Goal: Transaction & Acquisition: Purchase product/service

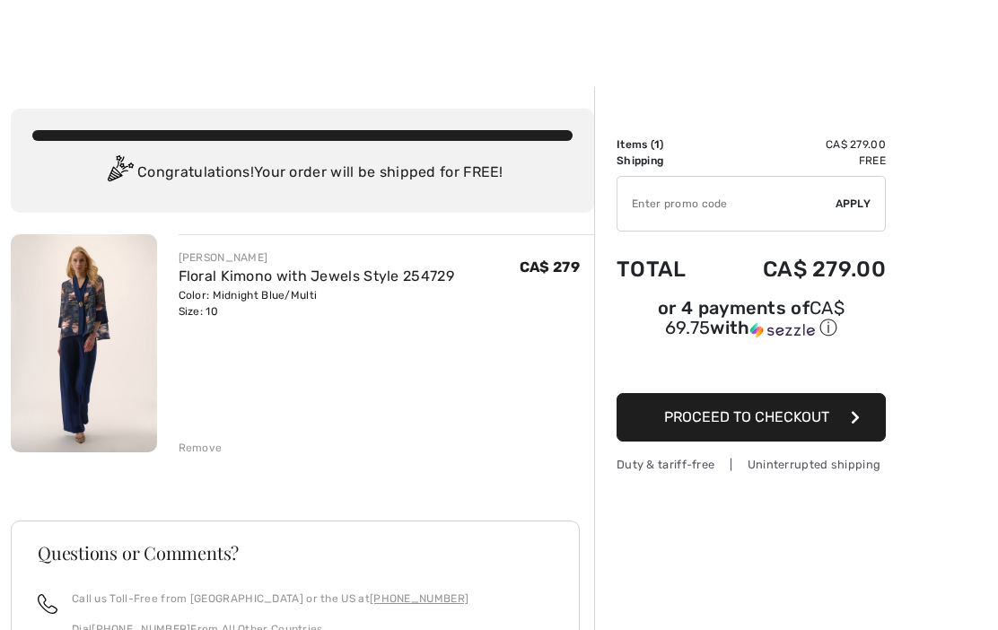
scroll to position [4, 0]
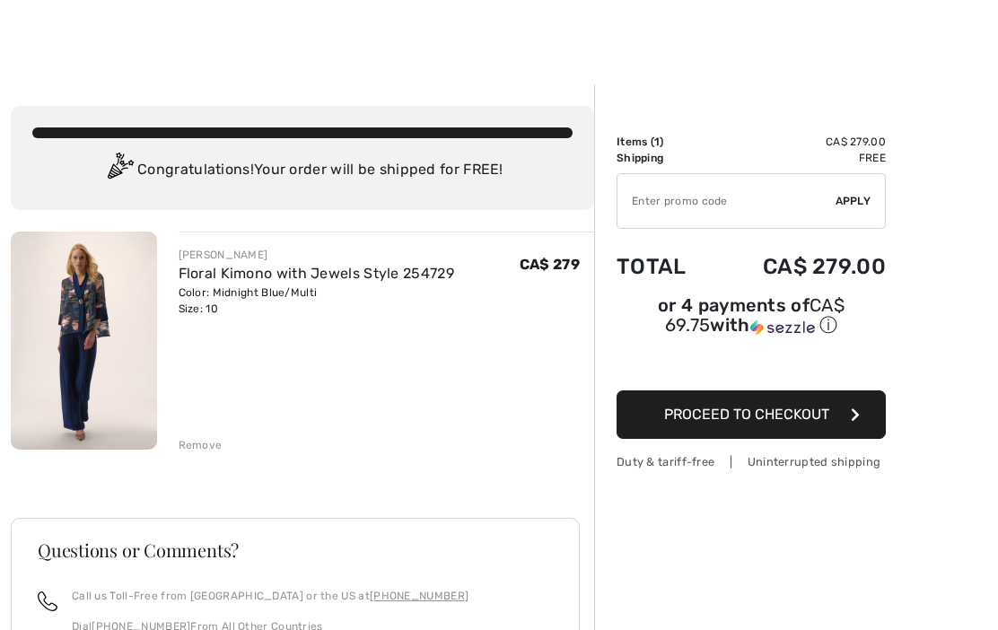
click at [120, 354] on img at bounding box center [84, 341] width 146 height 218
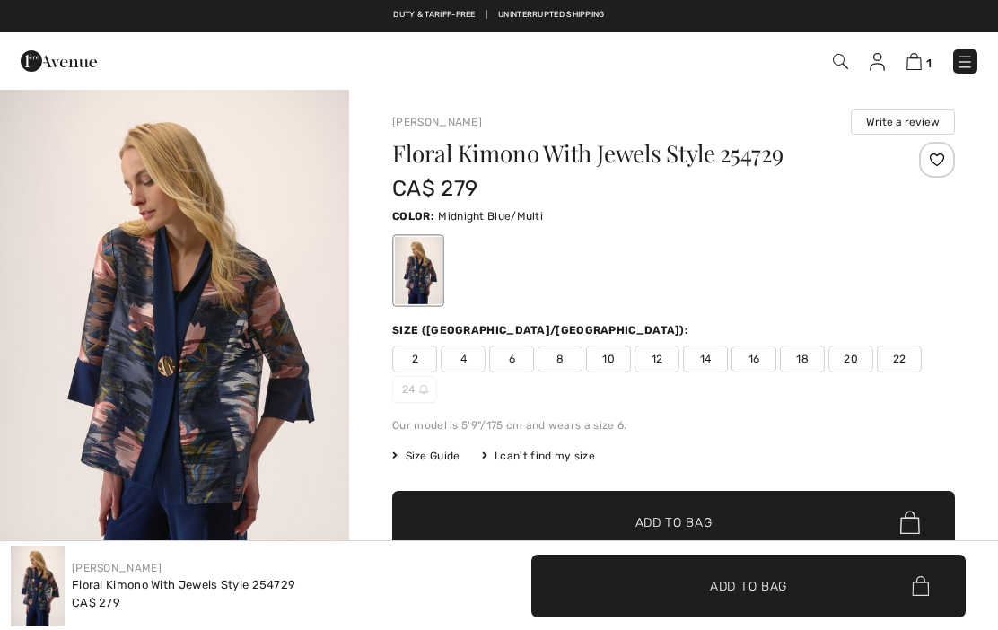
checkbox input "true"
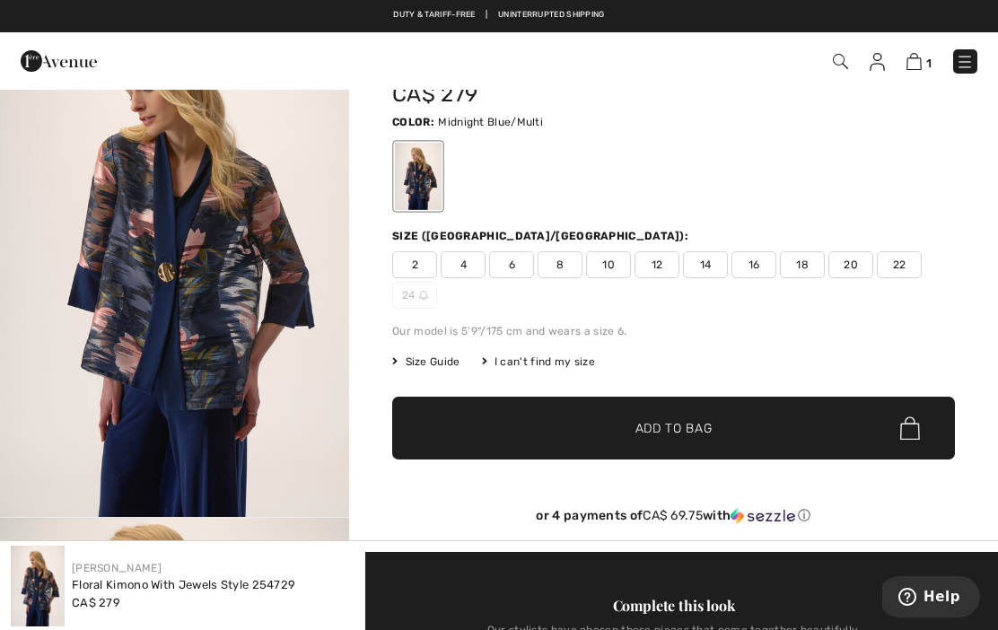
scroll to position [93, 0]
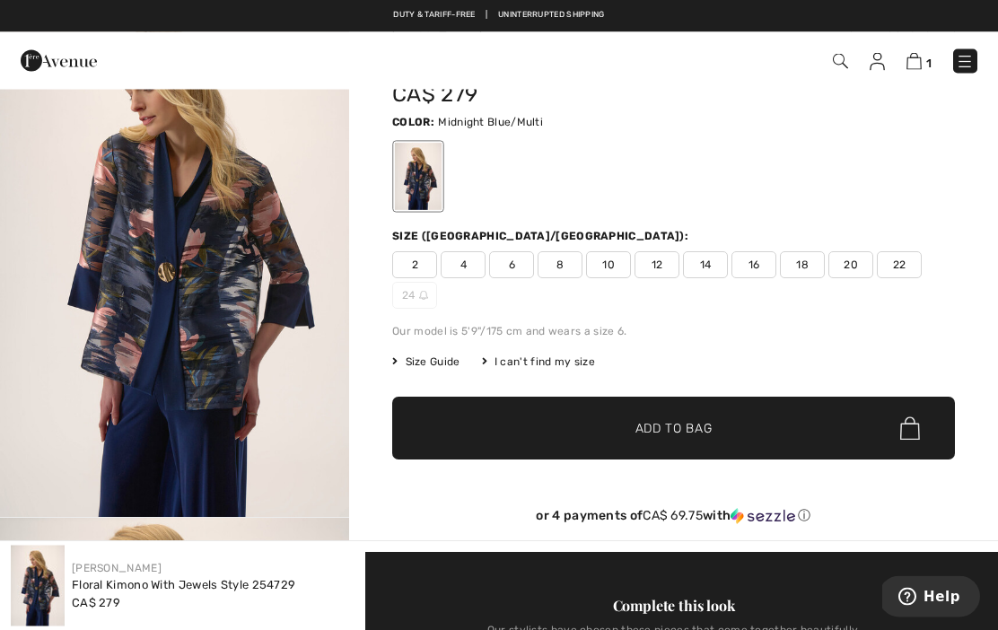
click at [153, 329] on img "1 / 5" at bounding box center [174, 256] width 349 height 523
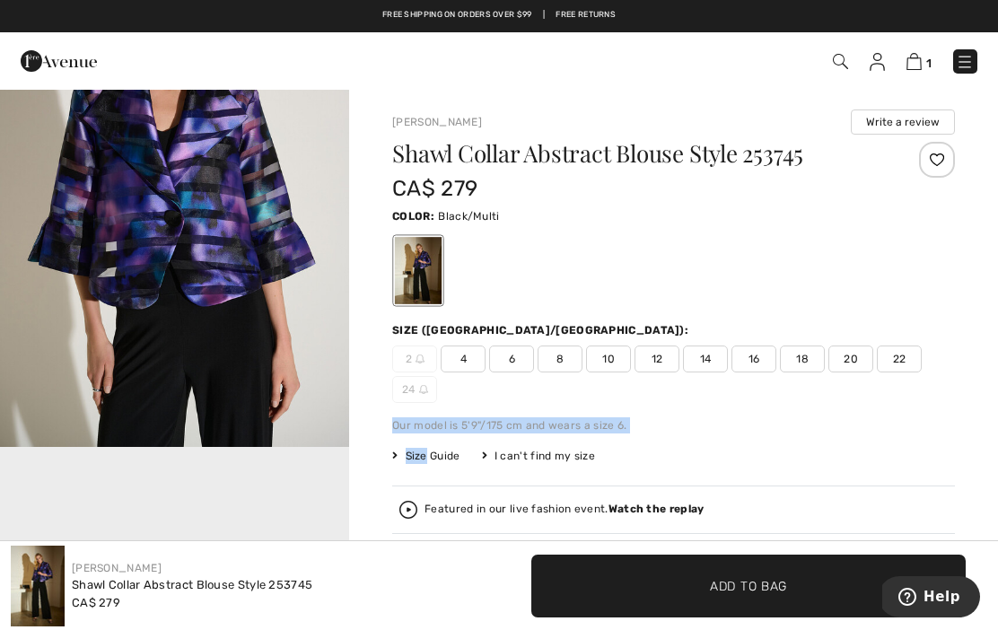
click at [706, 272] on div at bounding box center [673, 270] width 563 height 75
click at [650, 373] on div "2 4 6 8 10 12 14 16 18 20 22 24" at bounding box center [673, 374] width 563 height 57
click at [658, 371] on span "12" at bounding box center [657, 359] width 45 height 27
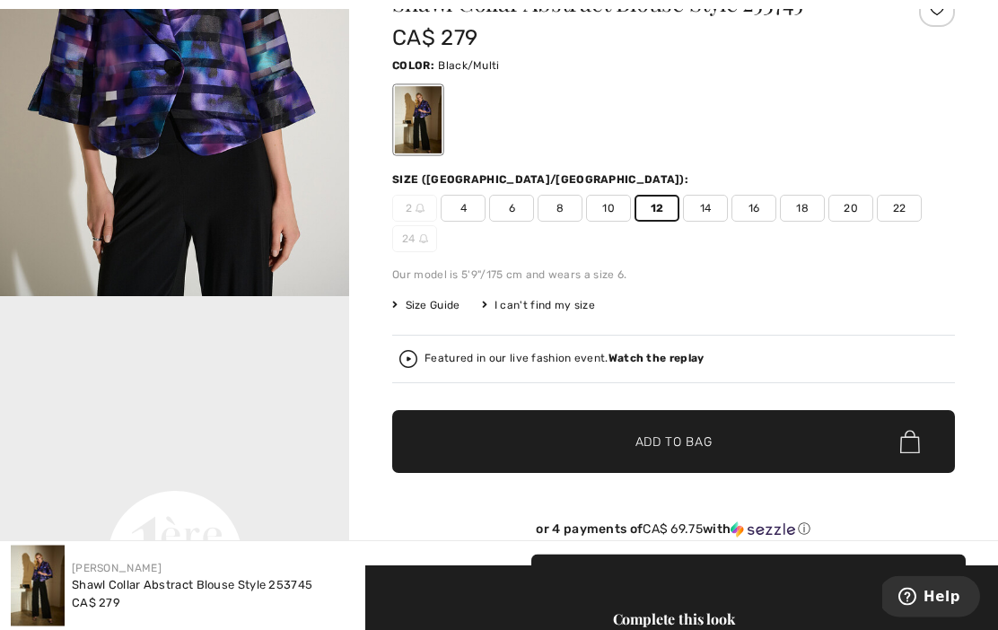
scroll to position [146, 0]
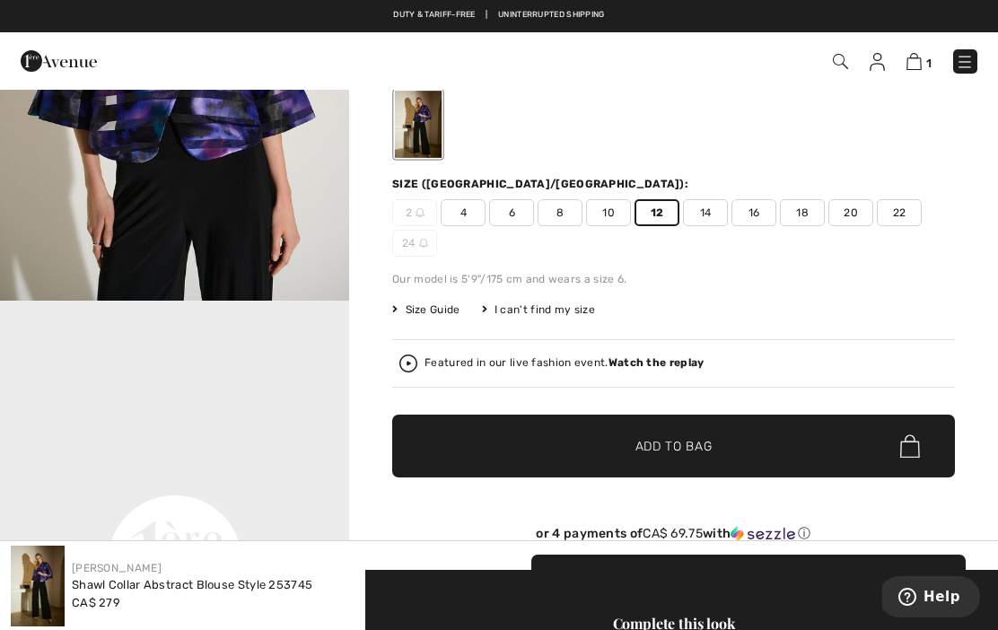
click at [764, 446] on span "✔ Added to Bag Add to Bag" at bounding box center [673, 446] width 563 height 63
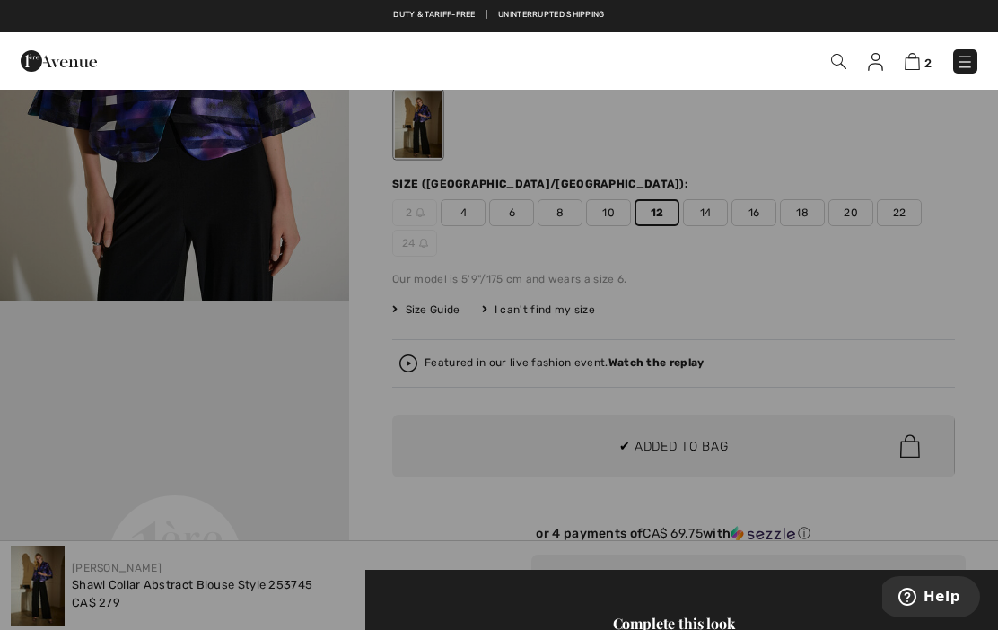
scroll to position [0, 0]
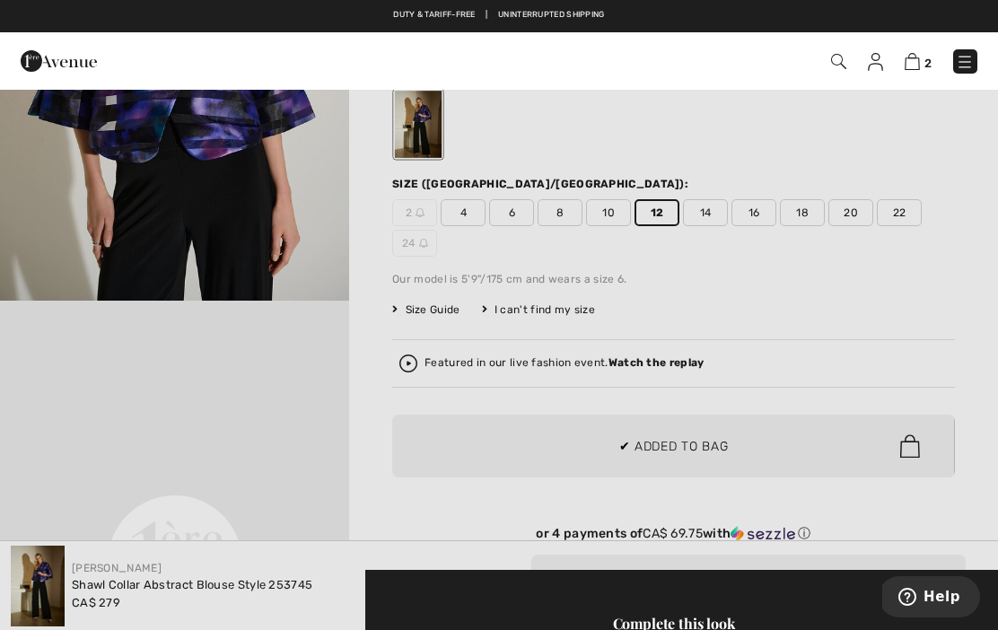
click at [790, 432] on div at bounding box center [499, 315] width 998 height 630
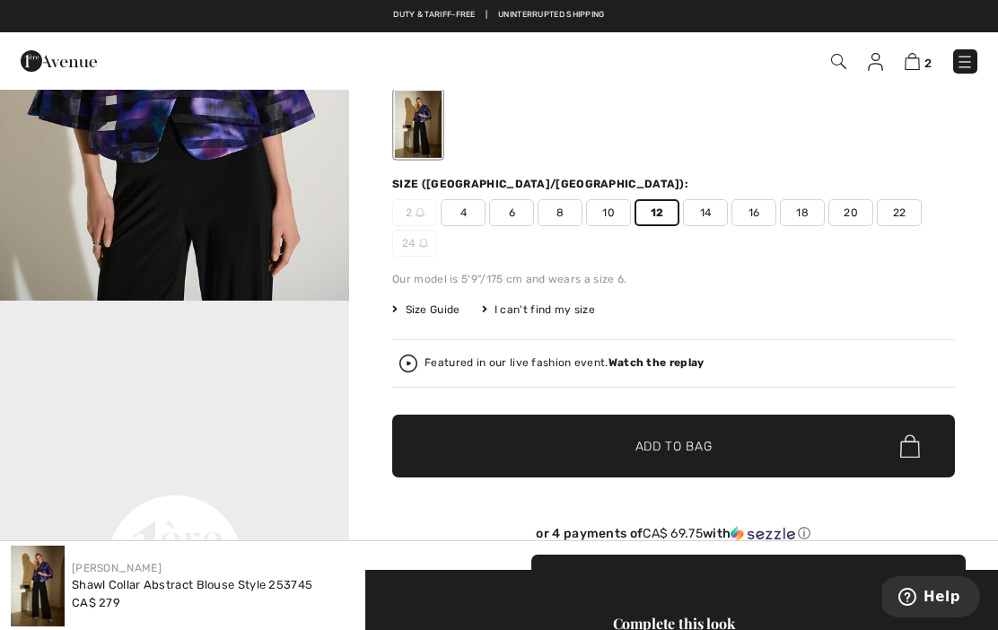
click at [645, 372] on div "Featured in our live fashion event. Watch the replay" at bounding box center [673, 364] width 548 height 18
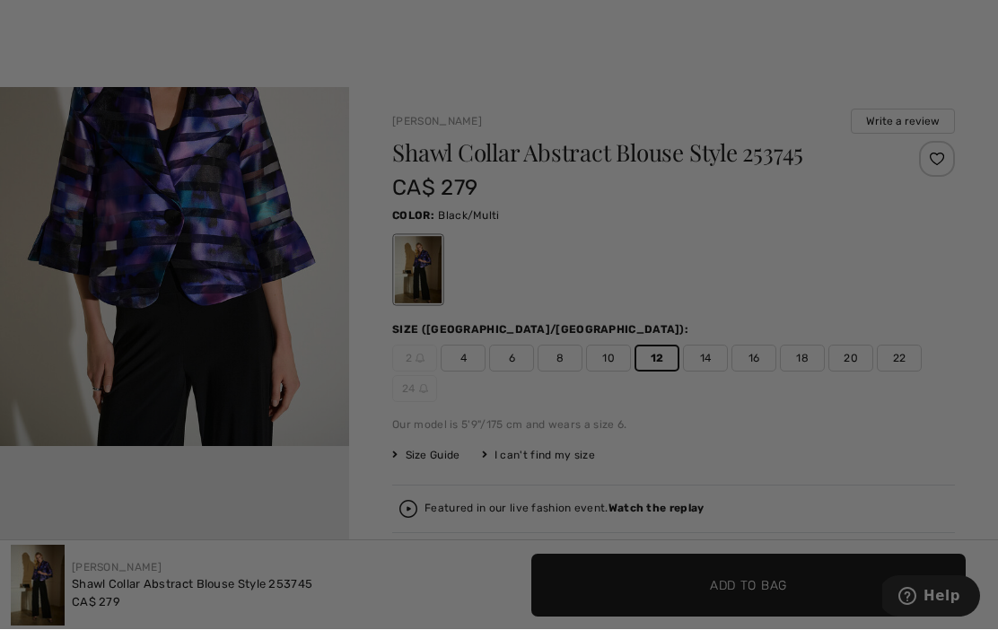
checkbox input "true"
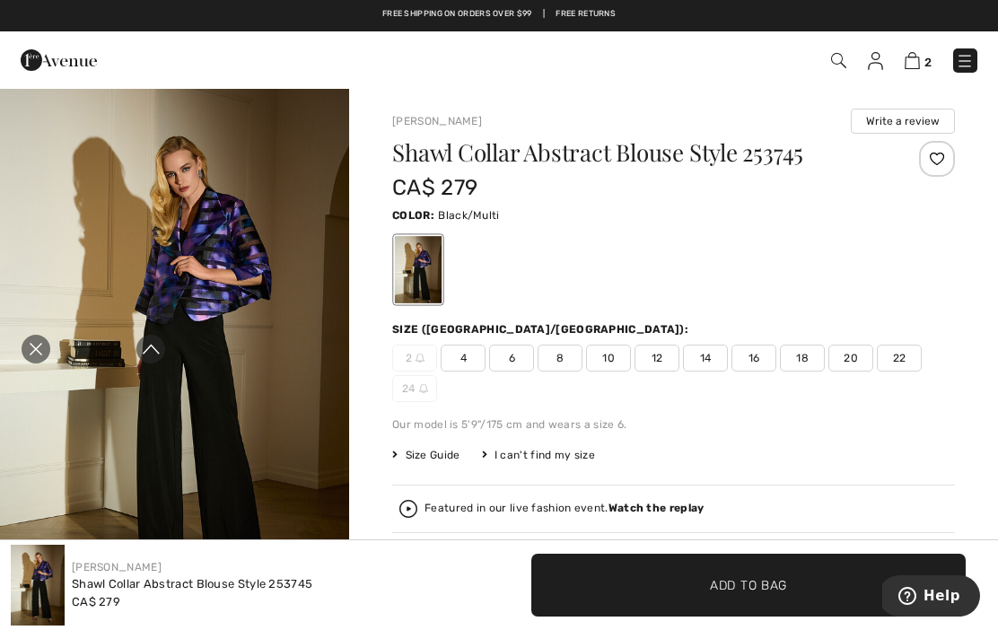
click at [918, 62] on img at bounding box center [912, 60] width 15 height 17
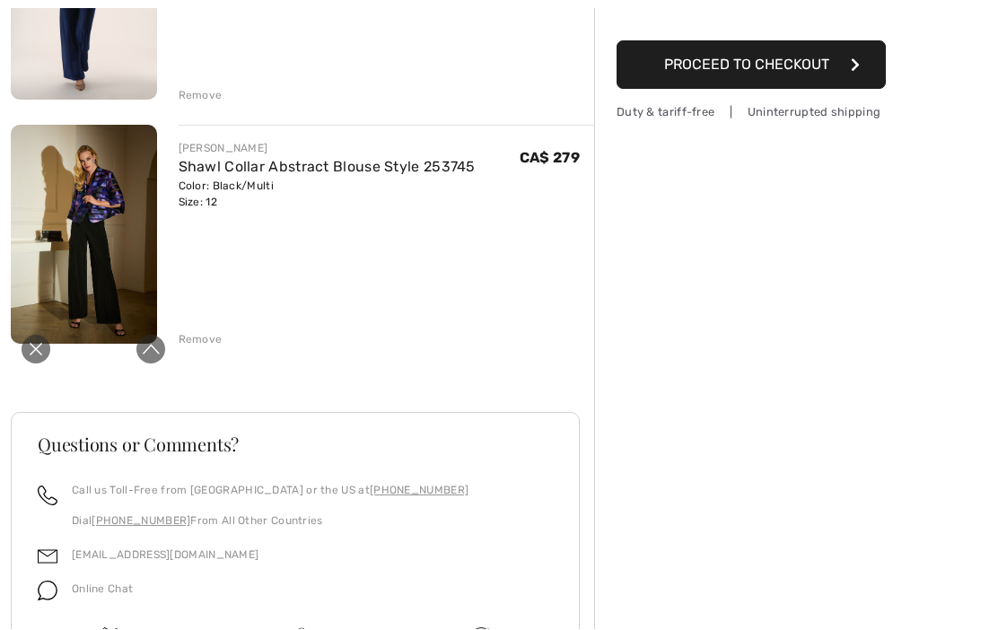
scroll to position [358, 0]
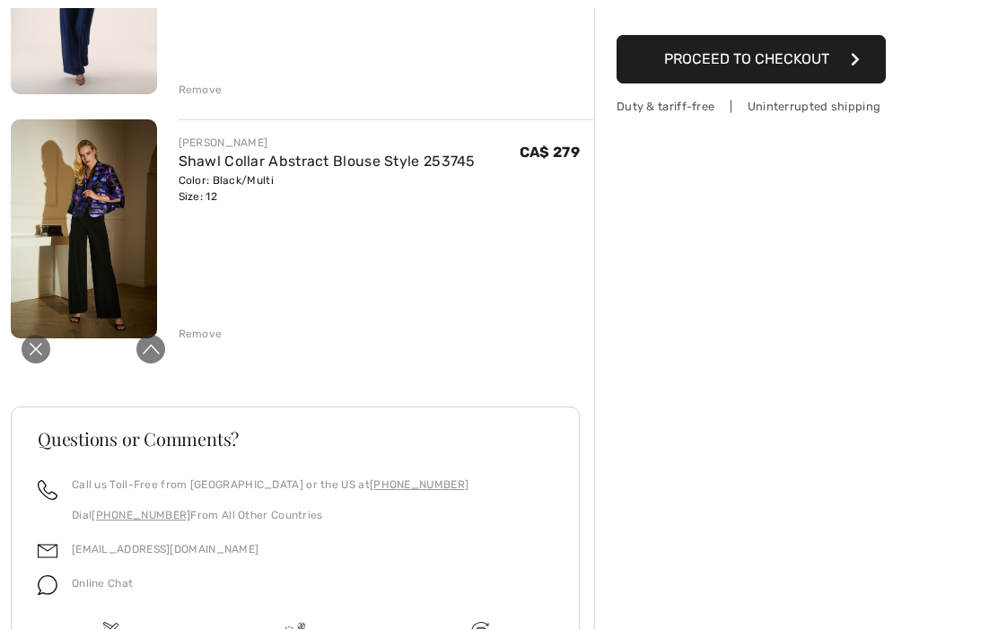
click at [39, 348] on icon "Close live curation" at bounding box center [36, 350] width 22 height 22
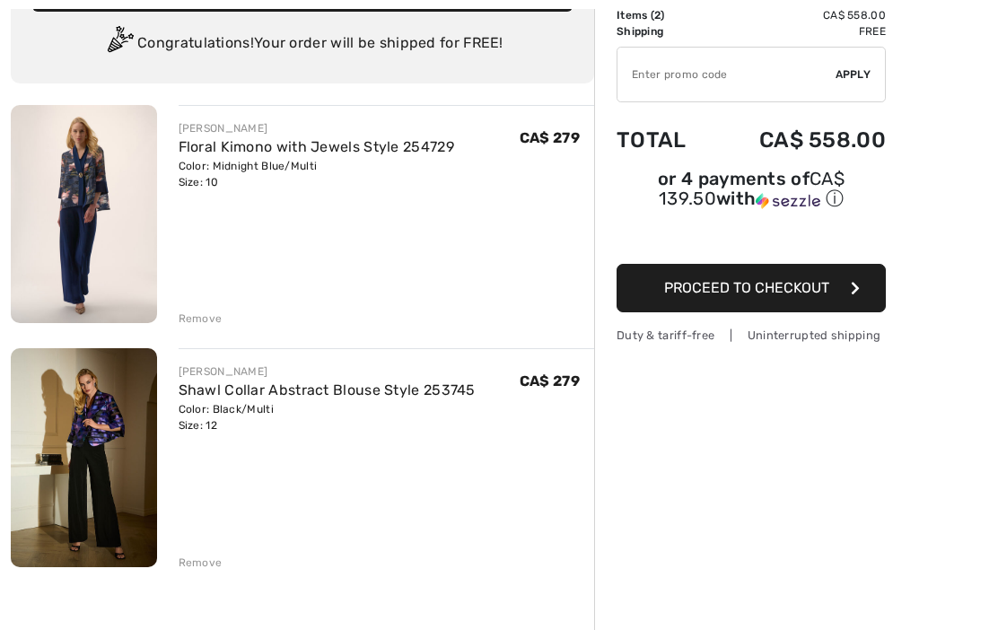
scroll to position [132, 0]
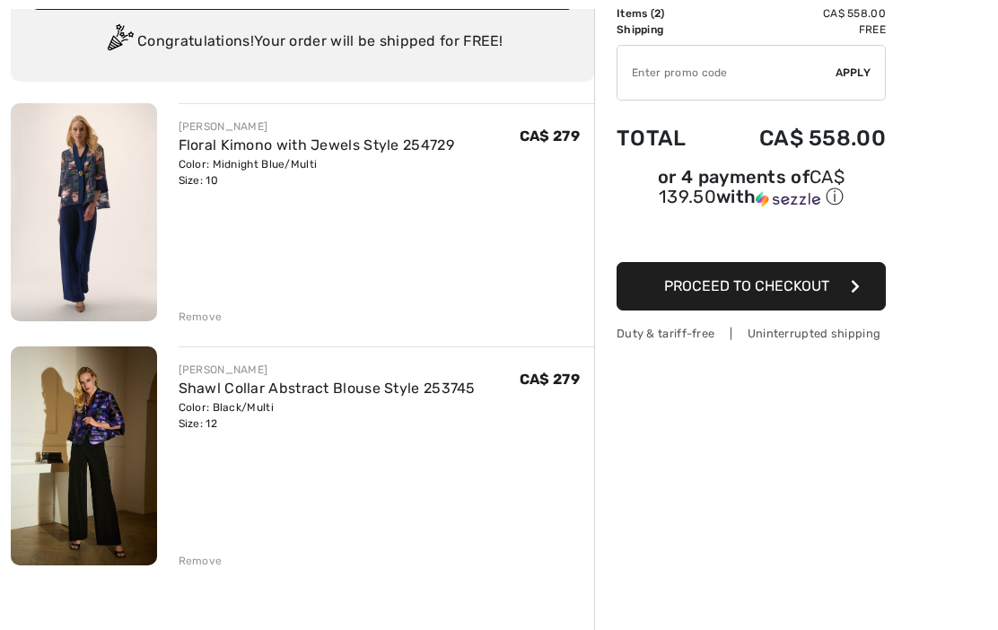
click at [119, 246] on img at bounding box center [84, 212] width 146 height 218
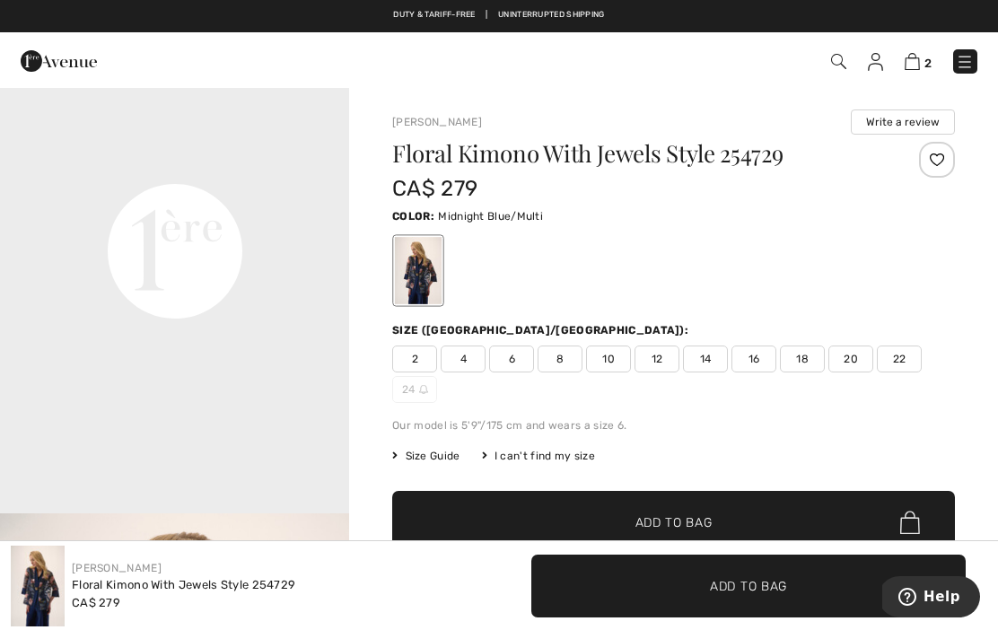
scroll to position [1147, 0]
